Goal: Find specific page/section: Find specific page/section

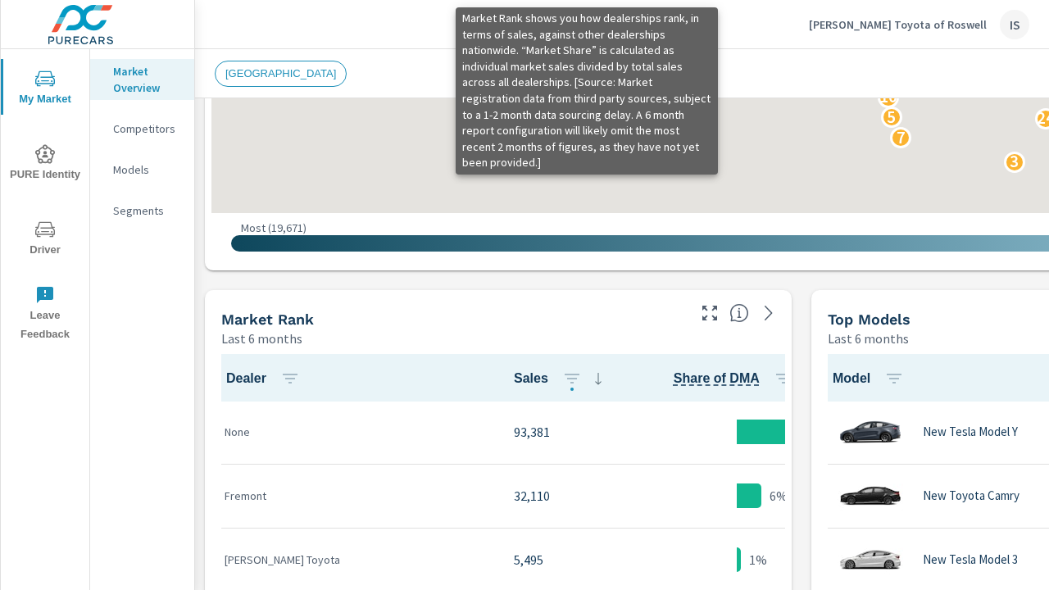
scroll to position [855, 0]
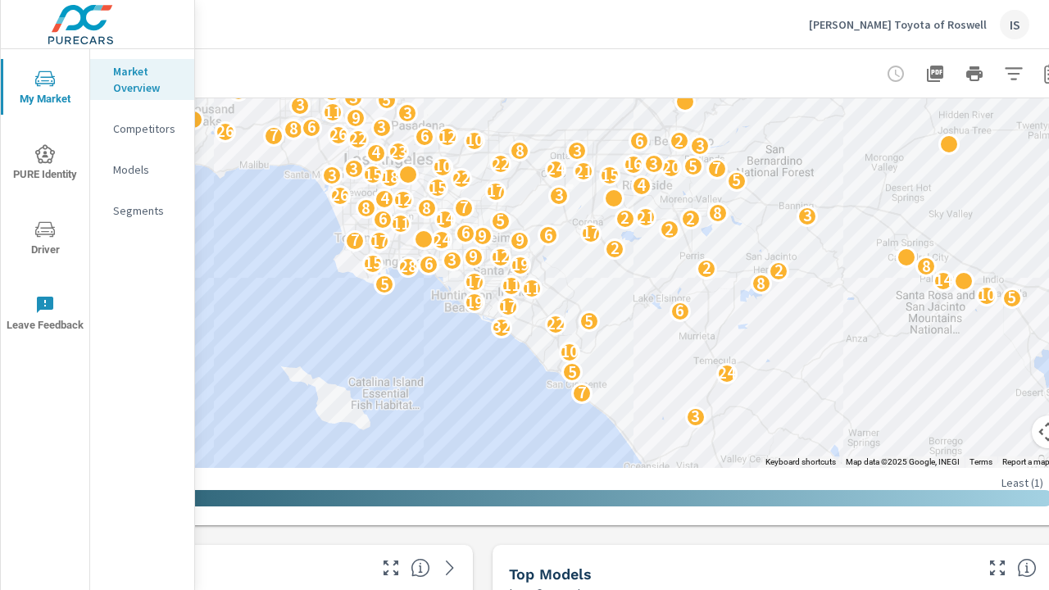
scroll to position [625, 371]
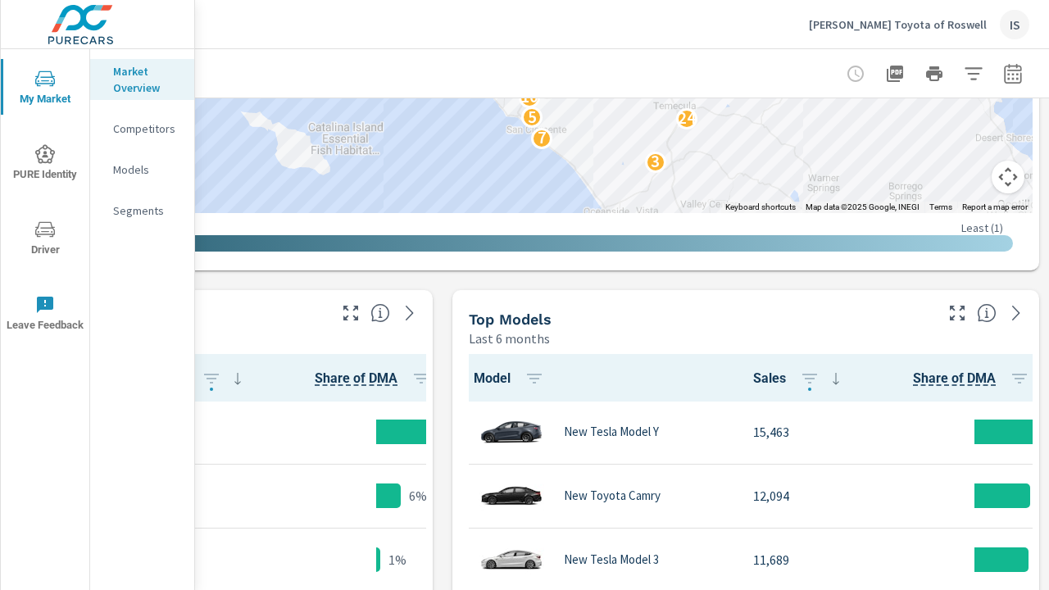
scroll to position [1163, 371]
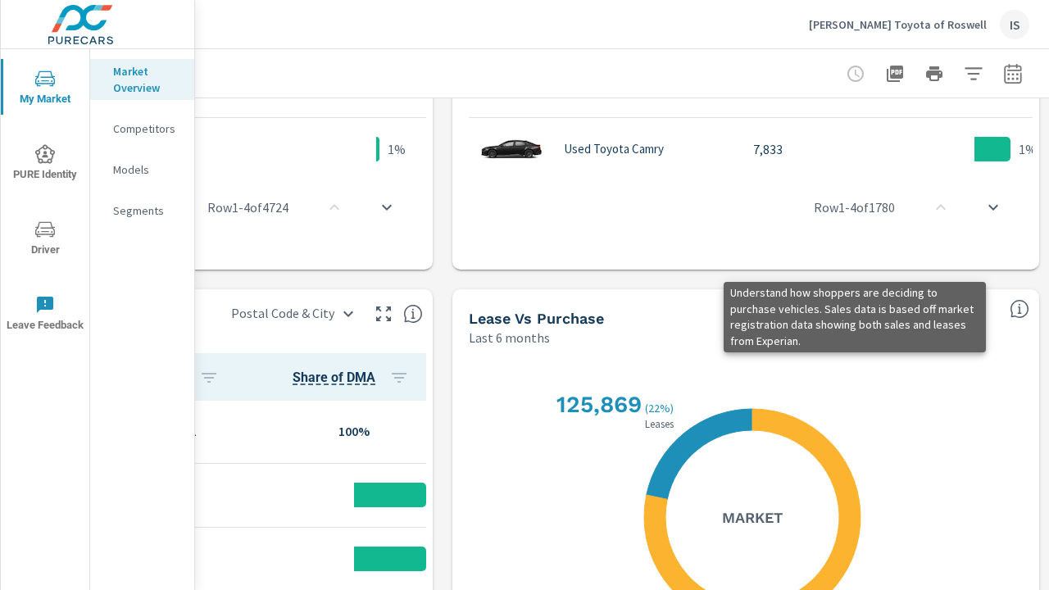
click at [887, 73] on icon "button" at bounding box center [895, 74] width 16 height 16
